Goal: Task Accomplishment & Management: Complete application form

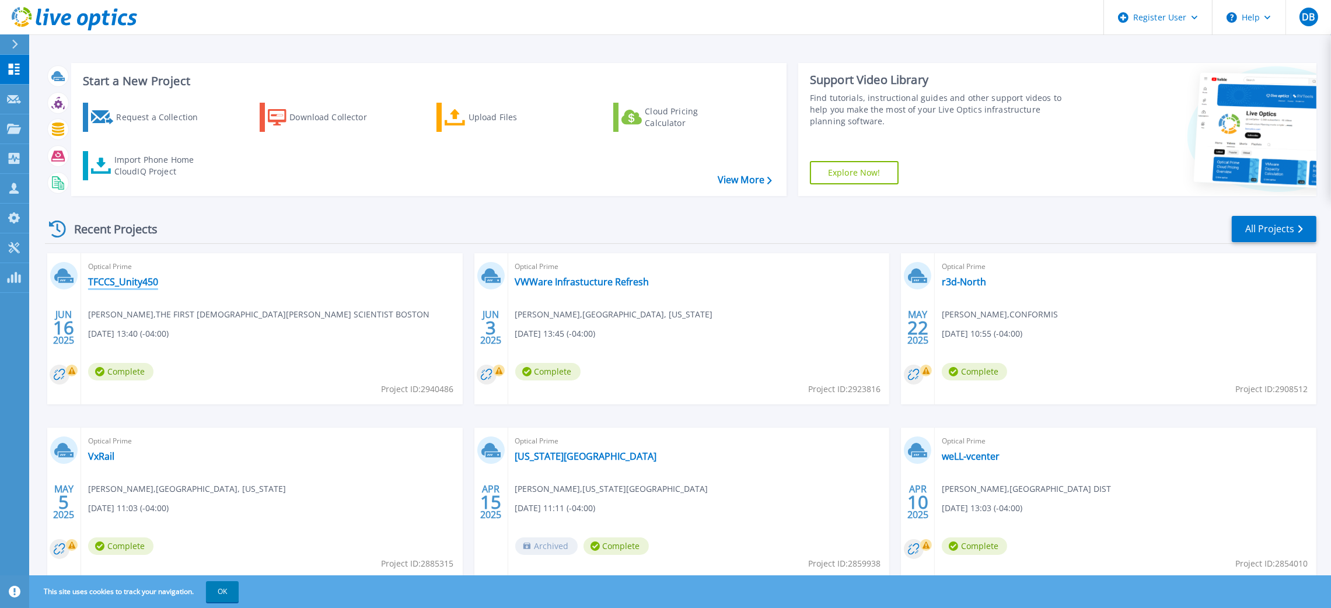
click at [132, 282] on link "TFCCS_Unity450" at bounding box center [123, 282] width 70 height 12
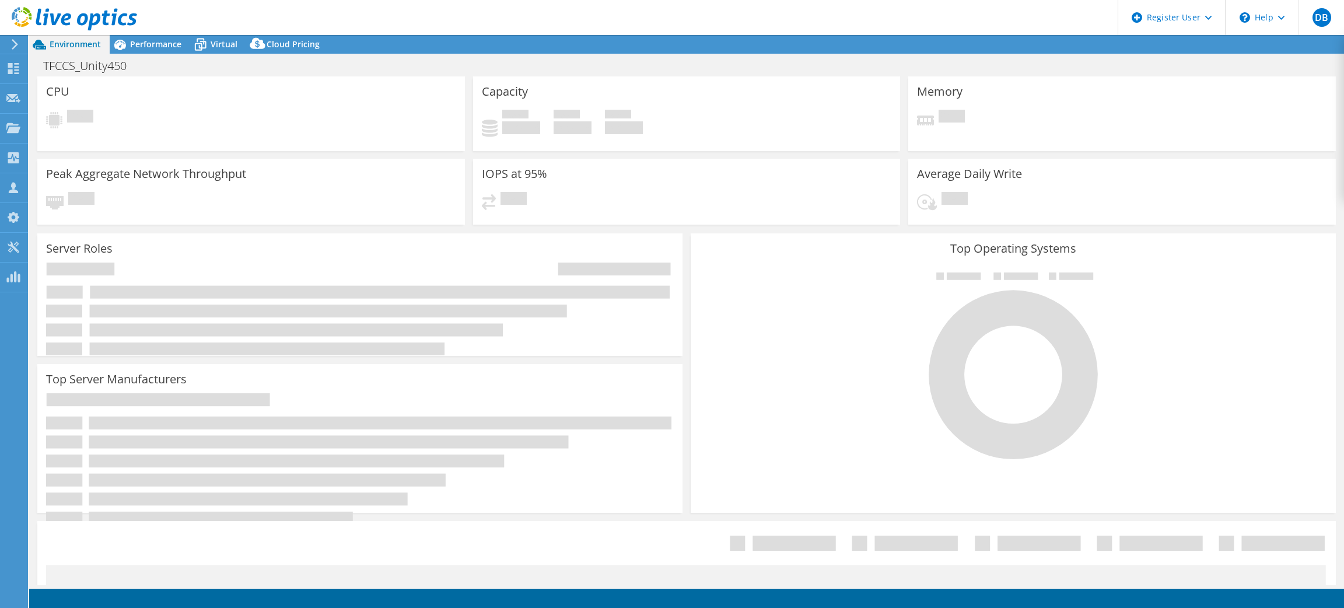
select select "USEast"
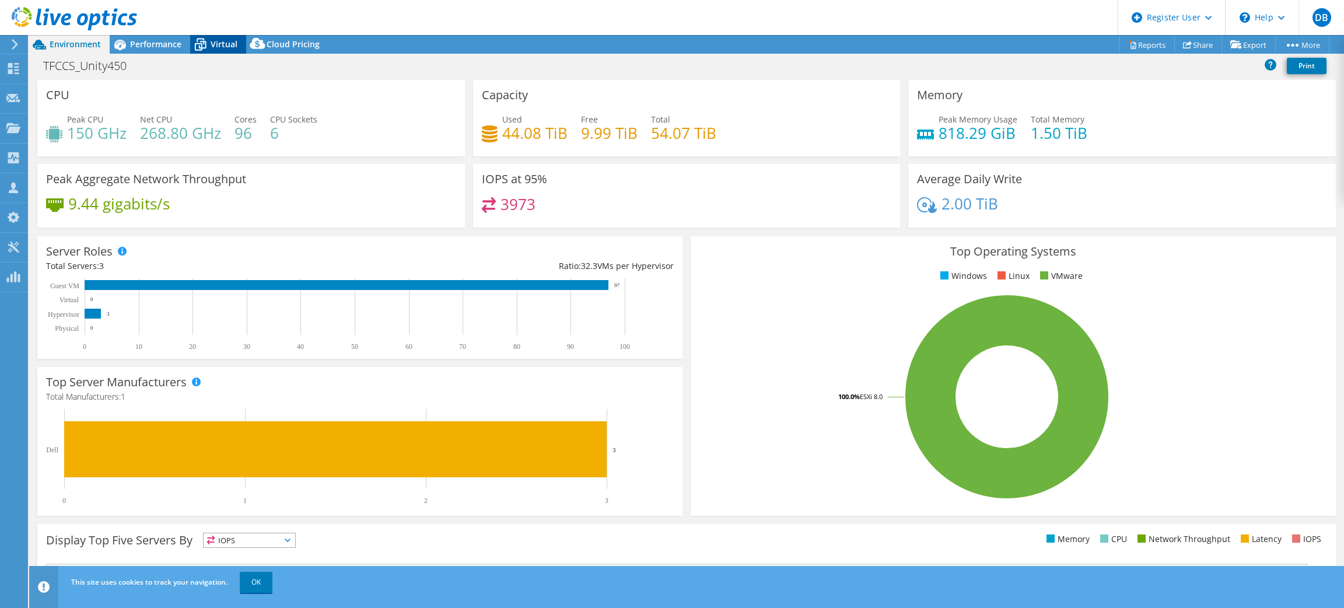
click at [227, 45] on span "Virtual" at bounding box center [224, 44] width 27 height 11
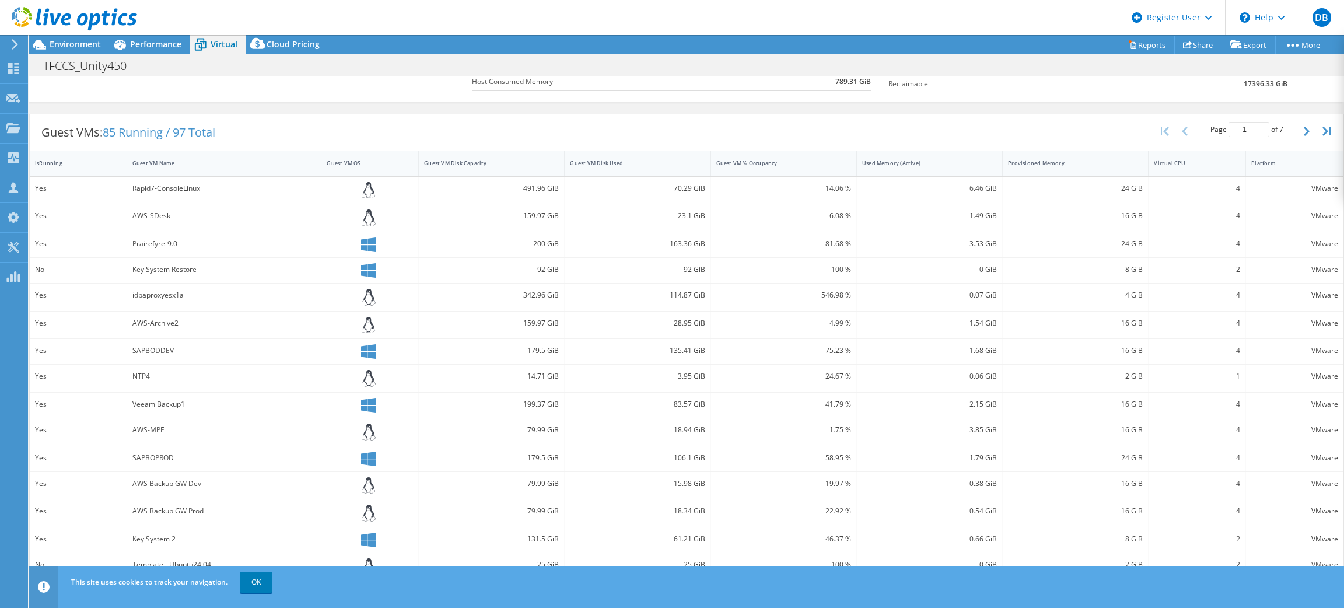
scroll to position [191, 0]
click at [64, 19] on use at bounding box center [74, 18] width 125 height 23
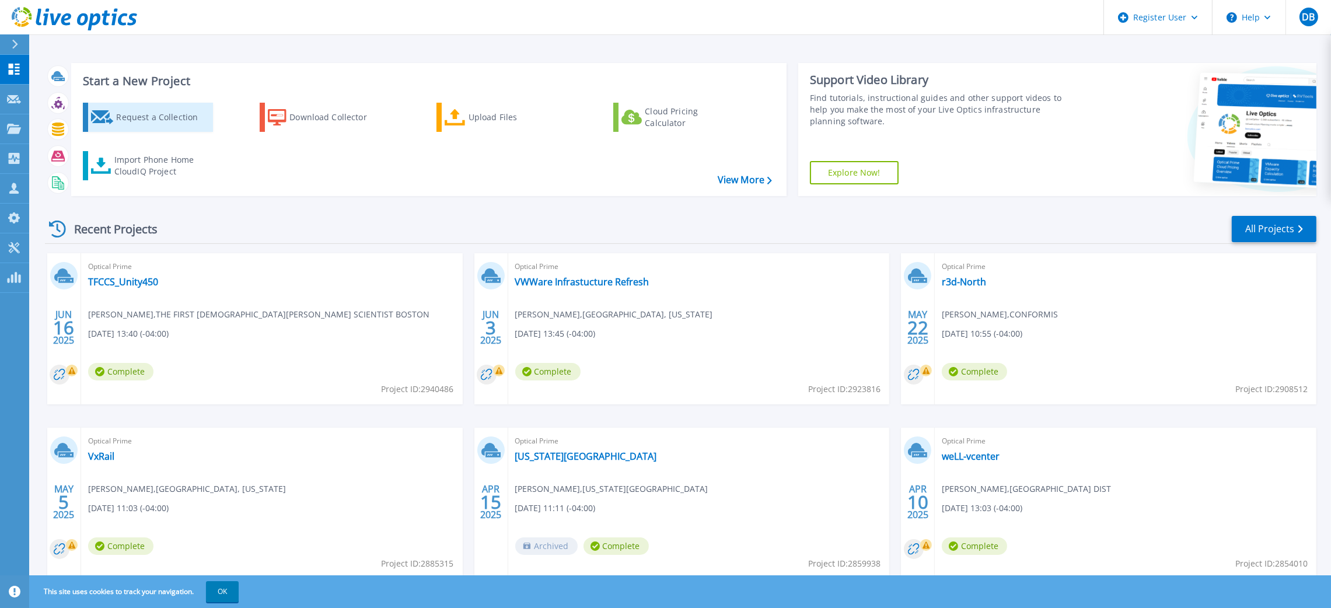
click at [169, 118] on div "Request a Collection" at bounding box center [162, 117] width 93 height 23
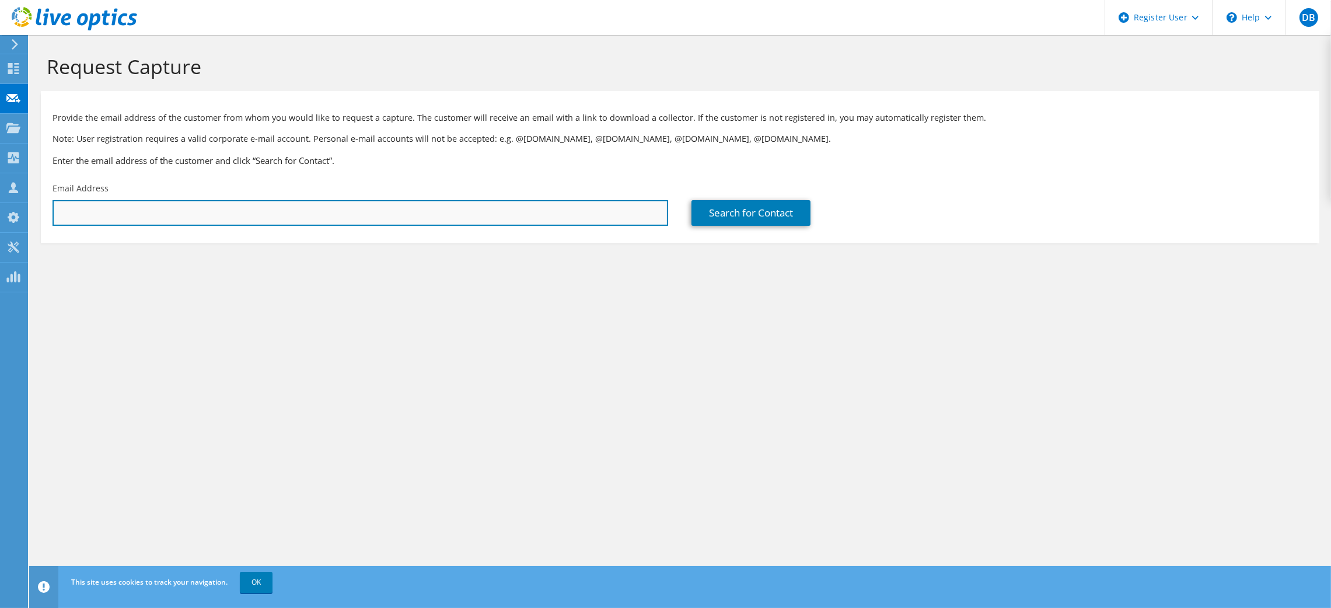
click at [146, 223] on input "text" at bounding box center [360, 213] width 615 height 26
paste input "wey.ho@wlnet.com"
type input "wey.ho@wlnet.com"
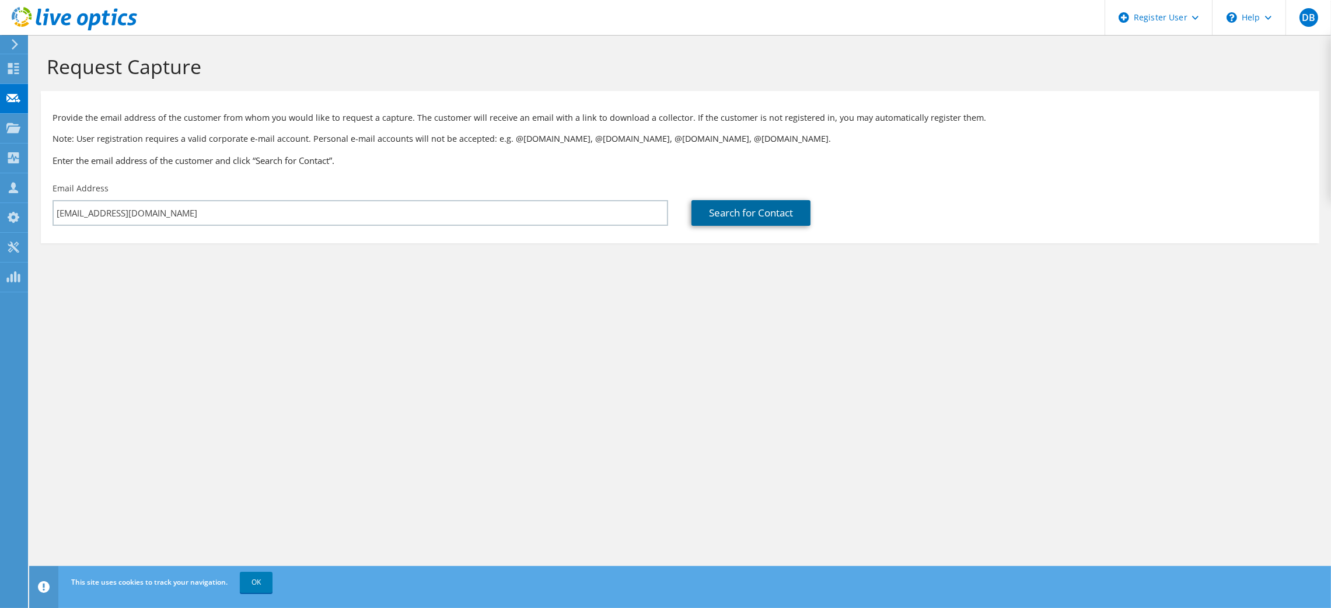
click at [731, 210] on link "Search for Contact" at bounding box center [750, 213] width 119 height 26
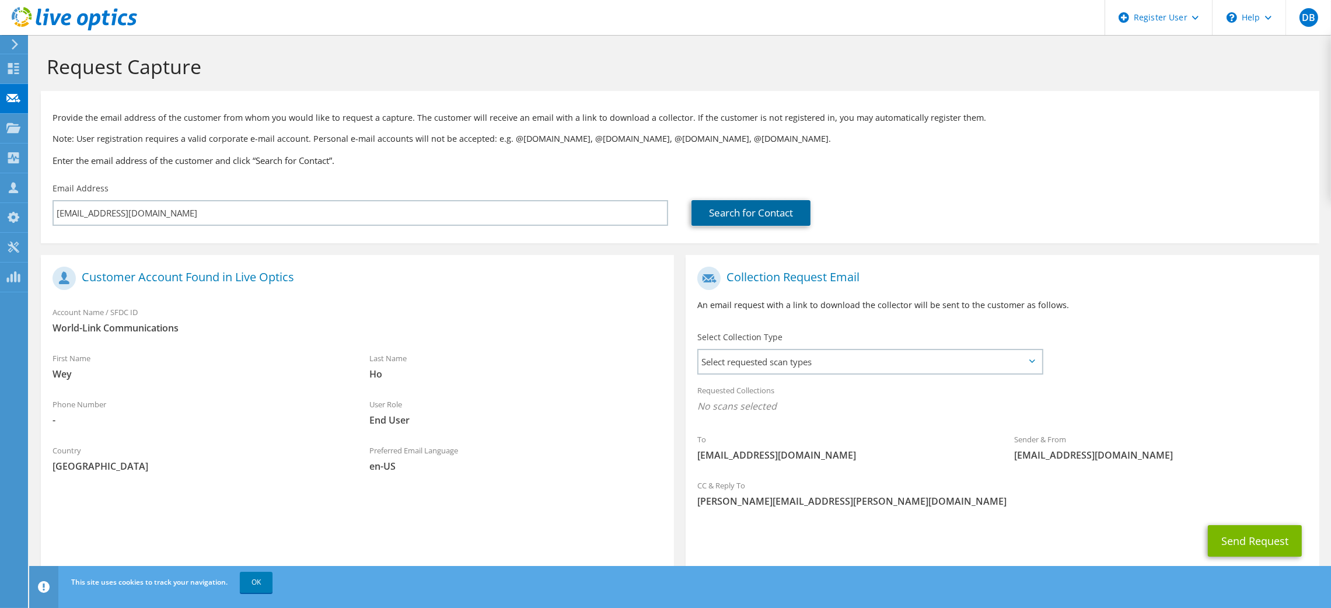
scroll to position [31, 0]
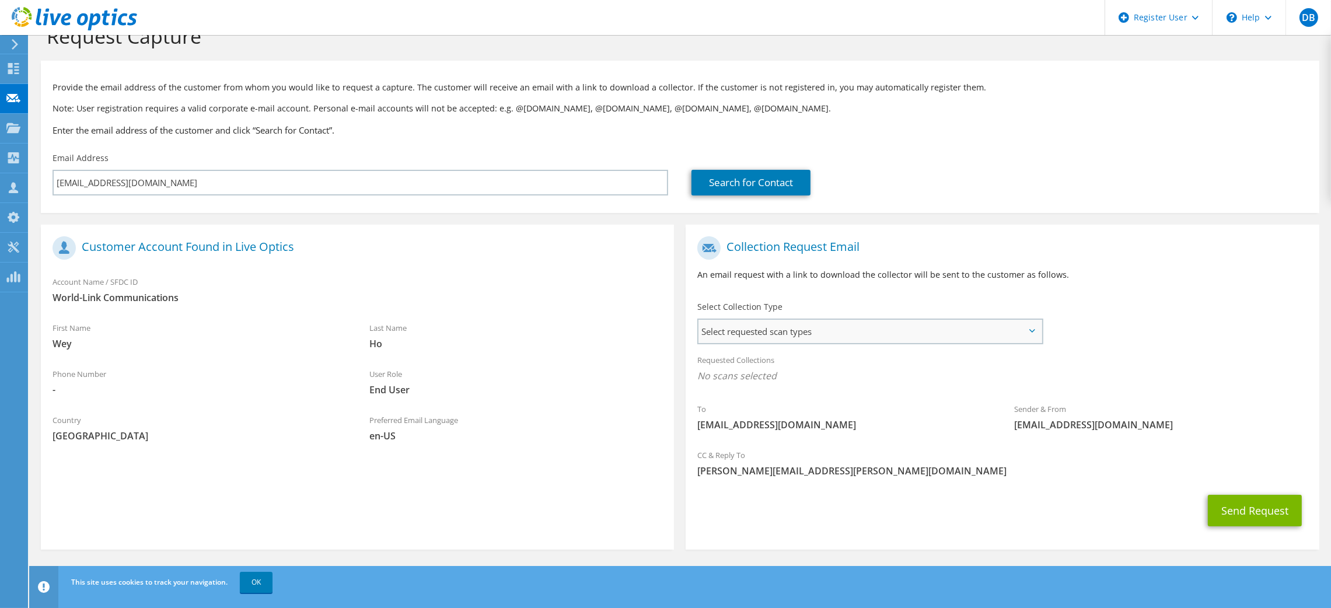
click at [1037, 330] on span "Select requested scan types" at bounding box center [869, 331] width 342 height 23
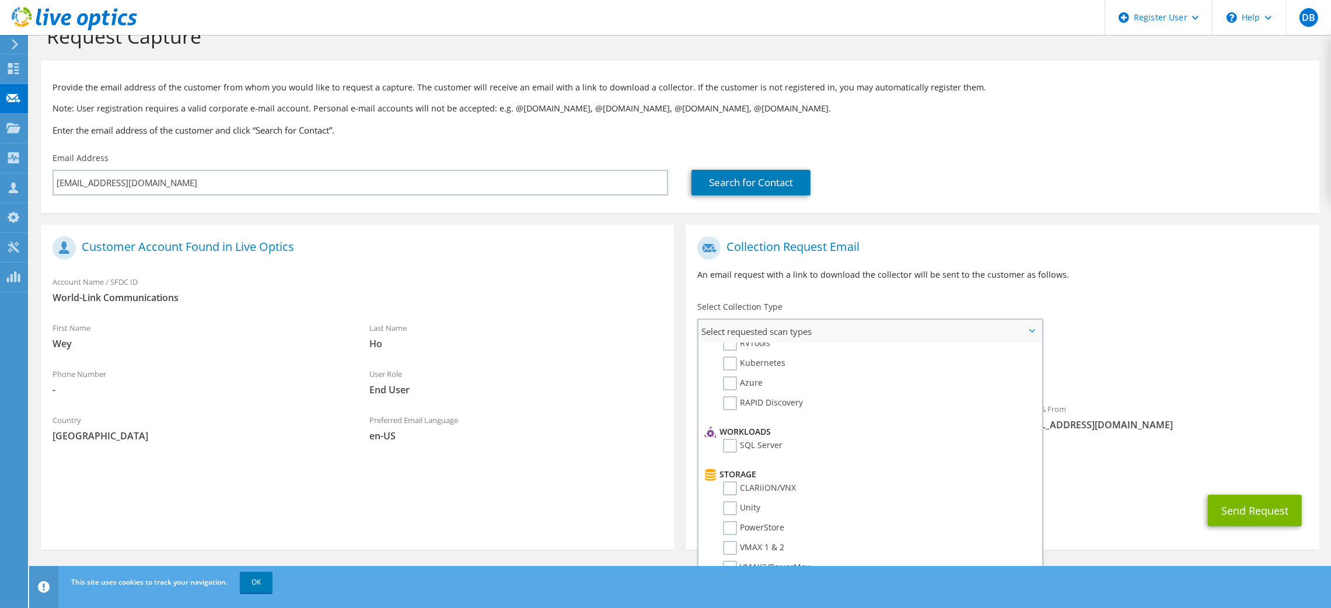
scroll to position [0, 0]
click at [725, 368] on label "Optical Prime" at bounding box center [758, 367] width 70 height 14
click at [0, 0] on input "Optical Prime" at bounding box center [0, 0] width 0 height 0
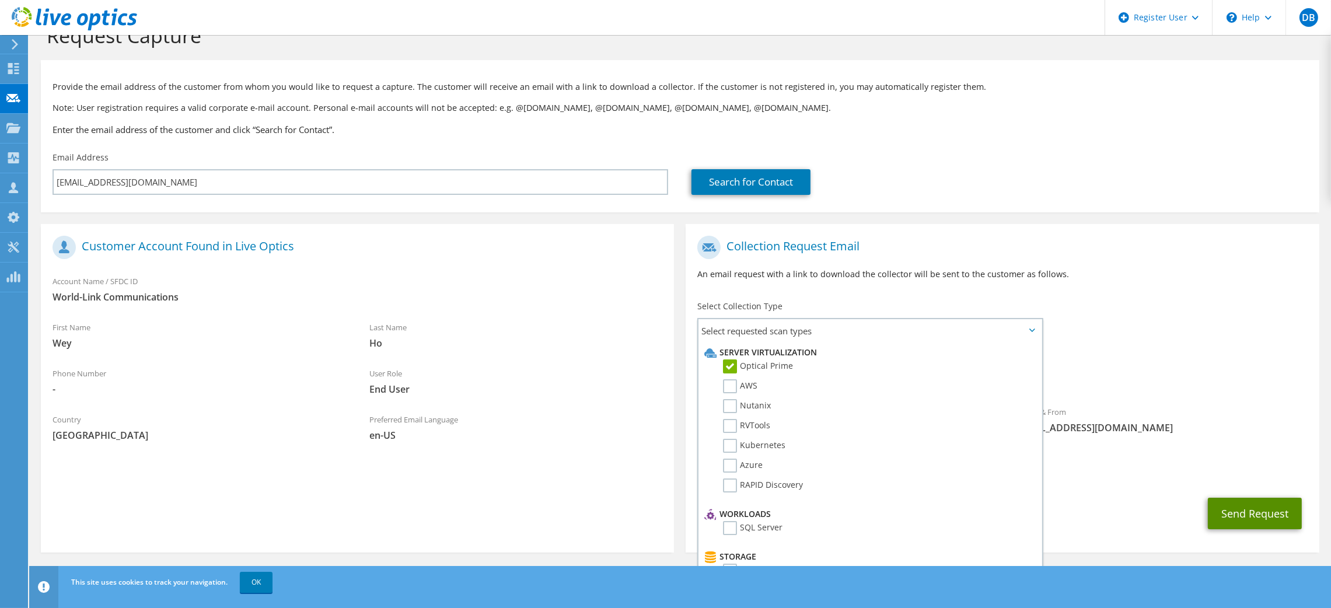
click at [1280, 521] on button "Send Request" at bounding box center [1255, 514] width 94 height 32
